Goal: Task Accomplishment & Management: Manage account settings

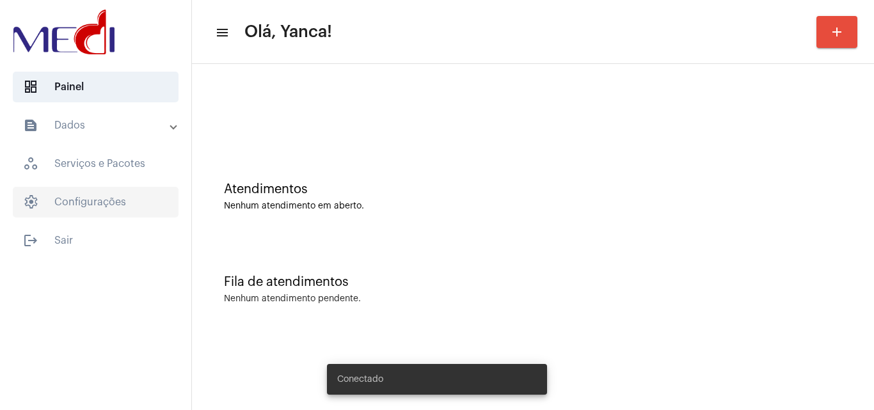
drag, startPoint x: 117, startPoint y: 191, endPoint x: 120, endPoint y: 198, distance: 7.7
click at [117, 191] on span "settings Configurações" at bounding box center [96, 202] width 166 height 31
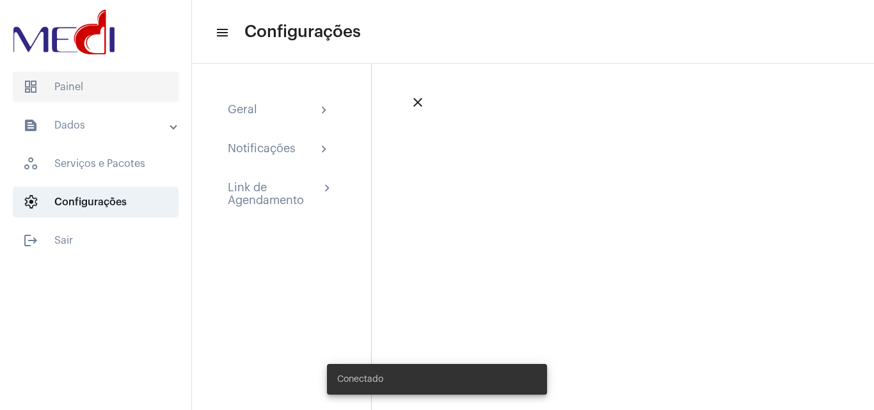
click at [140, 94] on span "dashboard Painel" at bounding box center [96, 87] width 166 height 31
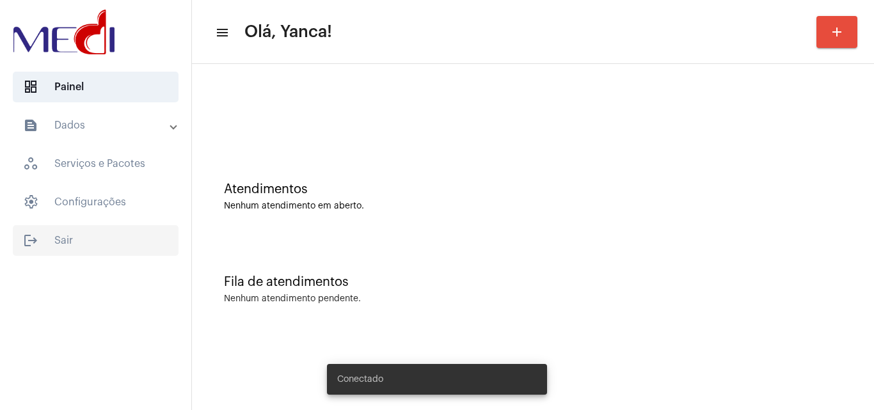
click at [84, 249] on span "logout Sair" at bounding box center [96, 240] width 166 height 31
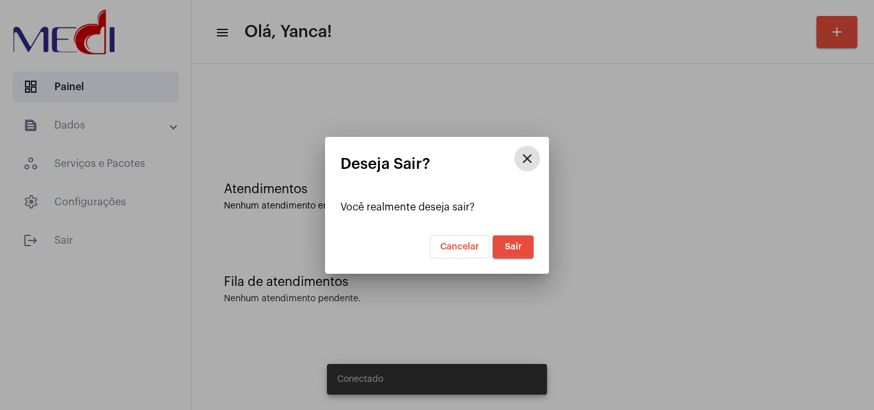
click at [519, 259] on mat-dialog-container "close Deseja Sair? Você realmente deseja sair? Cancelar Sair" at bounding box center [437, 205] width 224 height 137
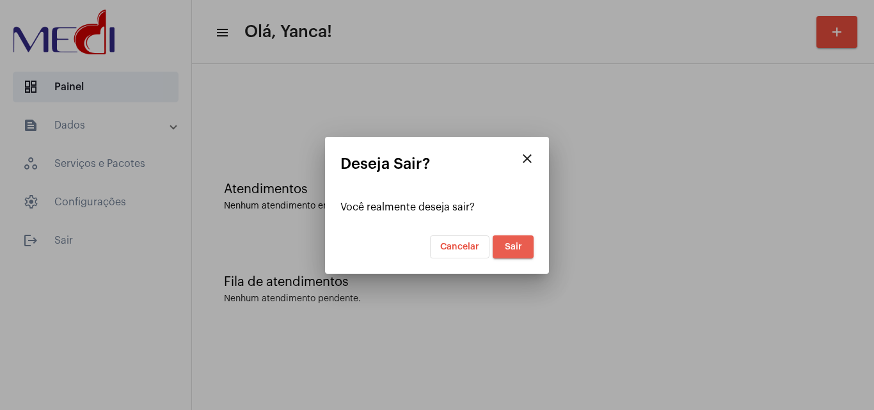
click at [510, 249] on span "Sair" at bounding box center [513, 247] width 17 height 9
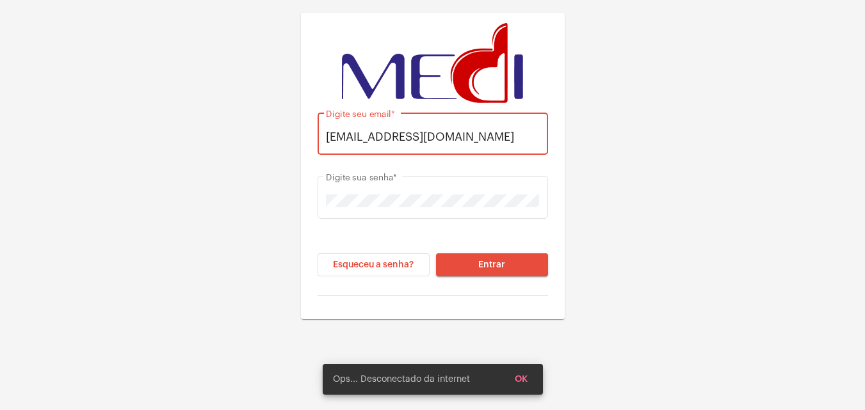
click at [408, 134] on input "[EMAIL_ADDRESS][DOMAIN_NAME]" at bounding box center [432, 137] width 213 height 13
type input "[EMAIL_ADDRESS][DOMAIN_NAME]"
click at [497, 256] on button "Entrar" at bounding box center [492, 265] width 112 height 23
